Goal: Task Accomplishment & Management: Complete application form

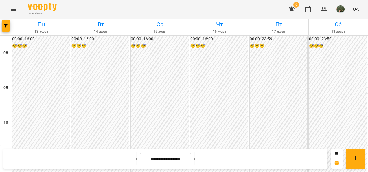
scroll to position [290, 0]
click at [195, 156] on button at bounding box center [194, 158] width 1 height 13
click at [195, 159] on button at bounding box center [194, 158] width 1 height 13
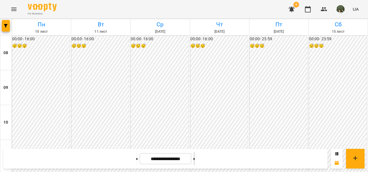
click at [195, 159] on button at bounding box center [194, 158] width 1 height 13
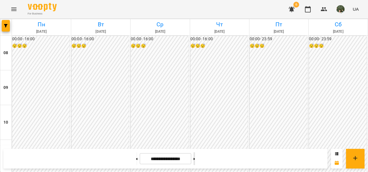
click at [195, 159] on button at bounding box center [194, 158] width 1 height 13
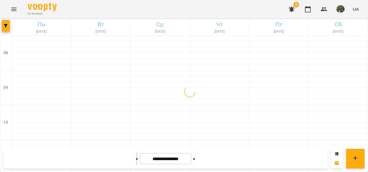
click at [136, 159] on button at bounding box center [136, 158] width 1 height 13
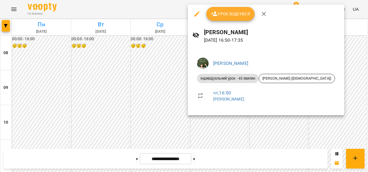
click at [169, 53] on div at bounding box center [184, 86] width 368 height 172
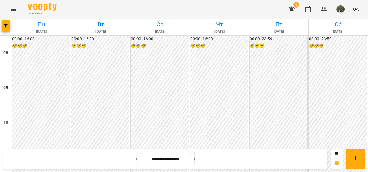
click at [195, 159] on icon at bounding box center [194, 159] width 1 height 2
click at [136, 159] on button at bounding box center [136, 158] width 1 height 13
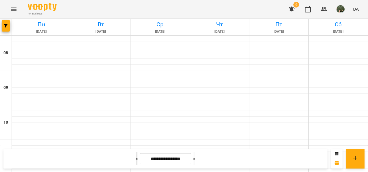
click at [136, 159] on button at bounding box center [136, 158] width 1 height 13
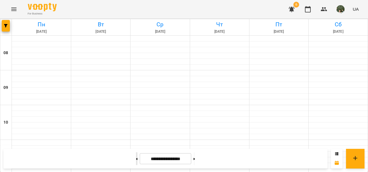
click at [136, 159] on button at bounding box center [136, 158] width 1 height 13
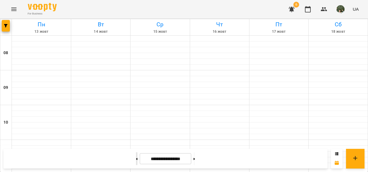
click at [136, 159] on button at bounding box center [136, 158] width 1 height 13
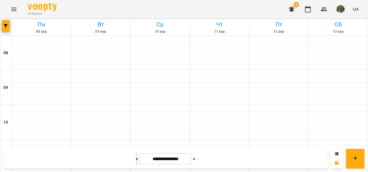
click at [136, 159] on button at bounding box center [136, 158] width 1 height 13
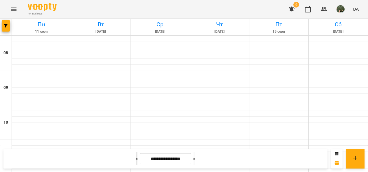
click at [136, 159] on button at bounding box center [136, 158] width 1 height 13
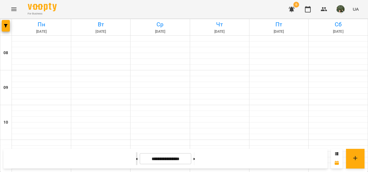
click at [136, 159] on button at bounding box center [136, 158] width 1 height 13
click at [195, 157] on button at bounding box center [194, 158] width 1 height 13
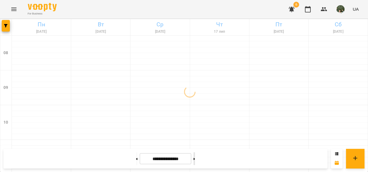
click at [195, 157] on button at bounding box center [194, 158] width 1 height 13
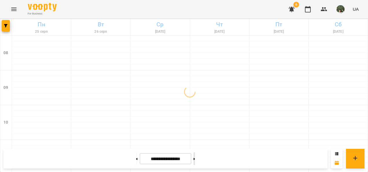
click at [195, 157] on button at bounding box center [194, 158] width 1 height 13
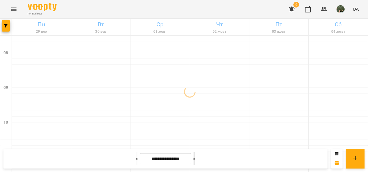
click at [195, 157] on button at bounding box center [194, 158] width 1 height 13
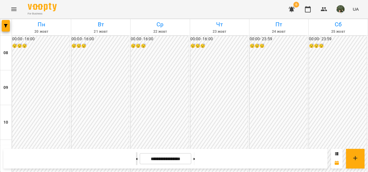
click at [136, 160] on button at bounding box center [136, 158] width 1 height 13
type input "**********"
